Goal: Task Accomplishment & Management: Manage account settings

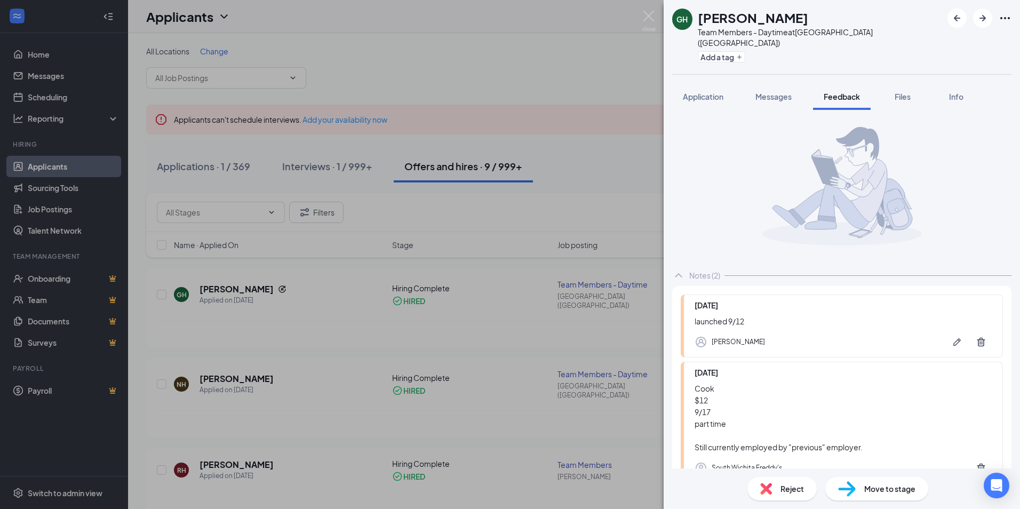
click at [649, 13] on img at bounding box center [649, 21] width 13 height 21
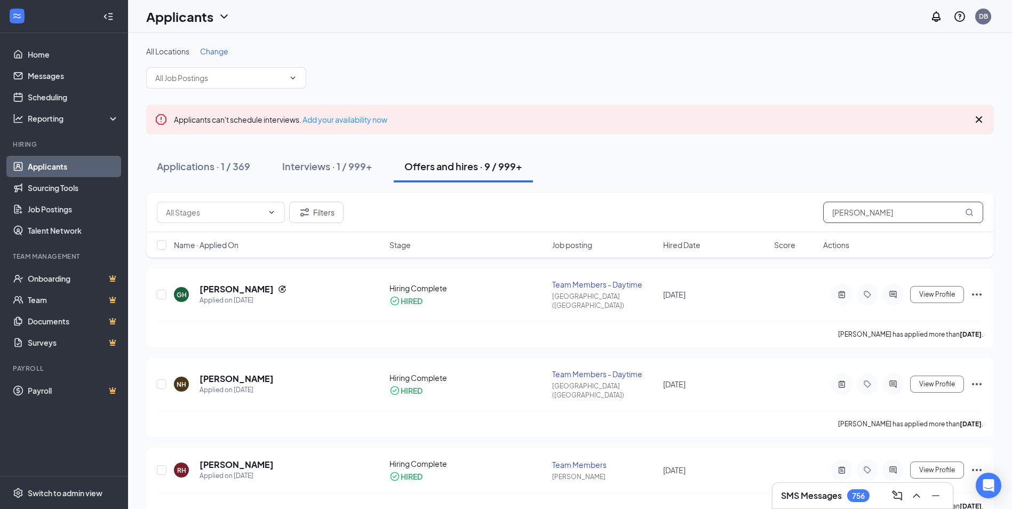
drag, startPoint x: 902, startPoint y: 209, endPoint x: 734, endPoint y: 217, distance: 168.3
click at [734, 217] on div "Filters [PERSON_NAME]" at bounding box center [570, 212] width 827 height 21
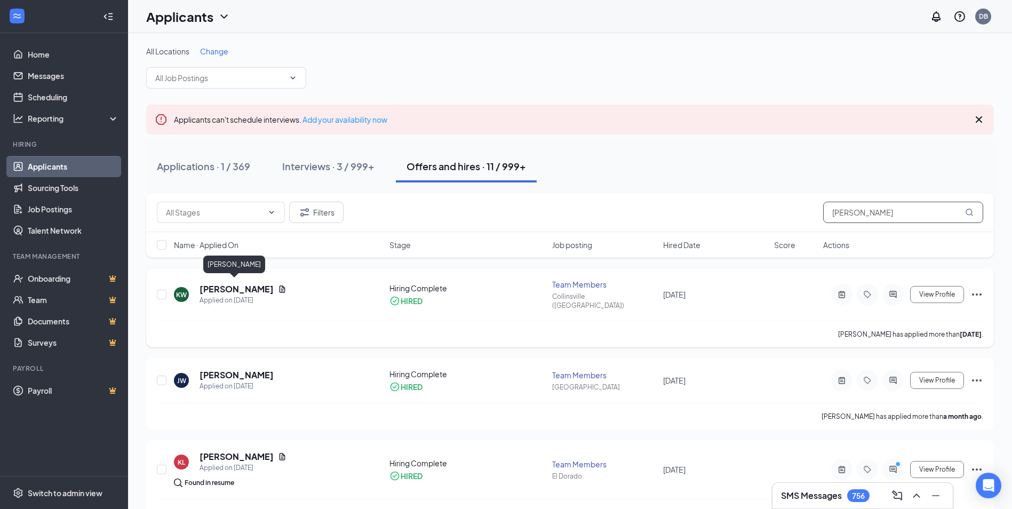
type input "[PERSON_NAME]"
click at [220, 291] on h5 "[PERSON_NAME]" at bounding box center [237, 289] width 74 height 12
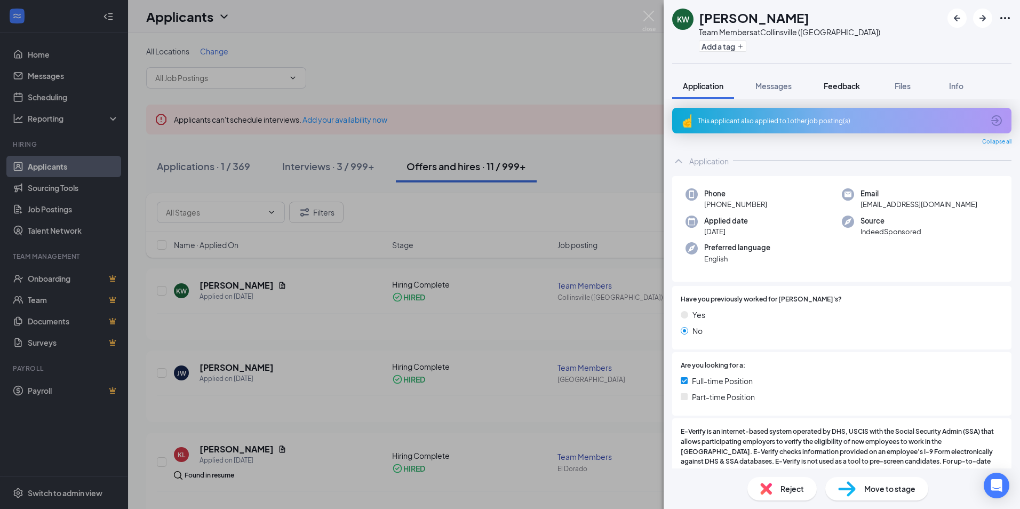
click at [815, 80] on button "Feedback" at bounding box center [842, 86] width 58 height 27
